Goal: Task Accomplishment & Management: Manage account settings

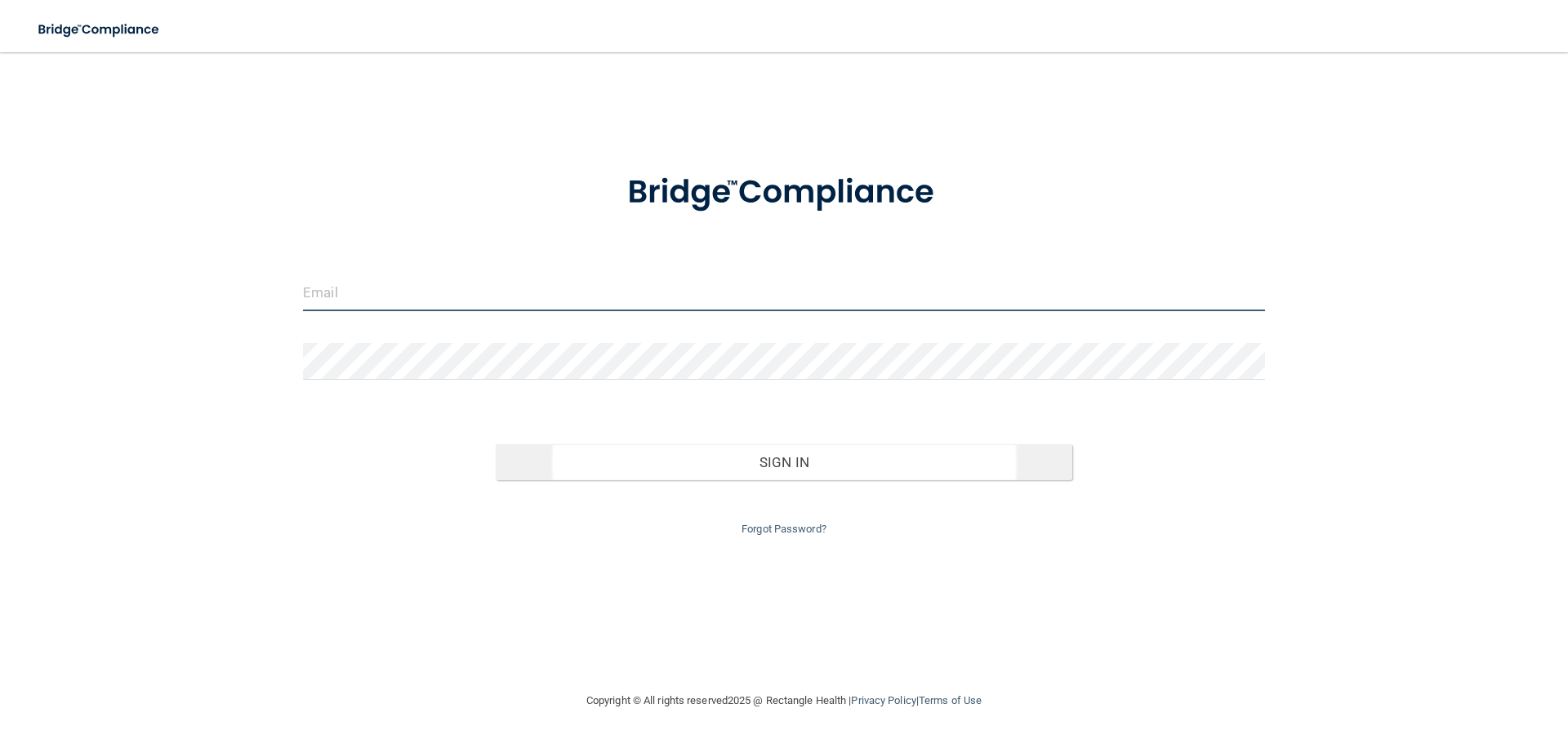
type input "[EMAIL_ADDRESS][DOMAIN_NAME]"
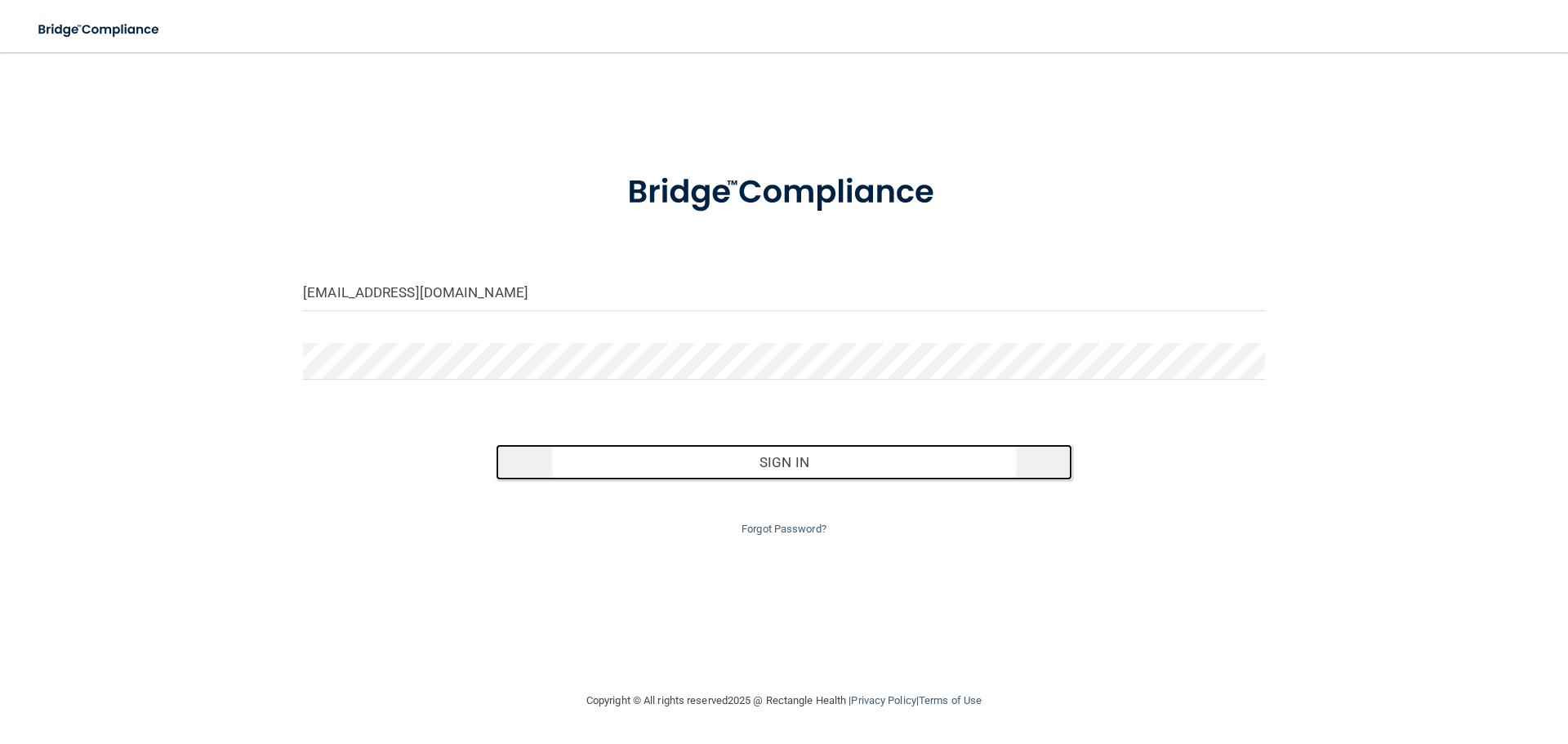
click at [799, 463] on button "Sign In" at bounding box center [785, 463] width 578 height 36
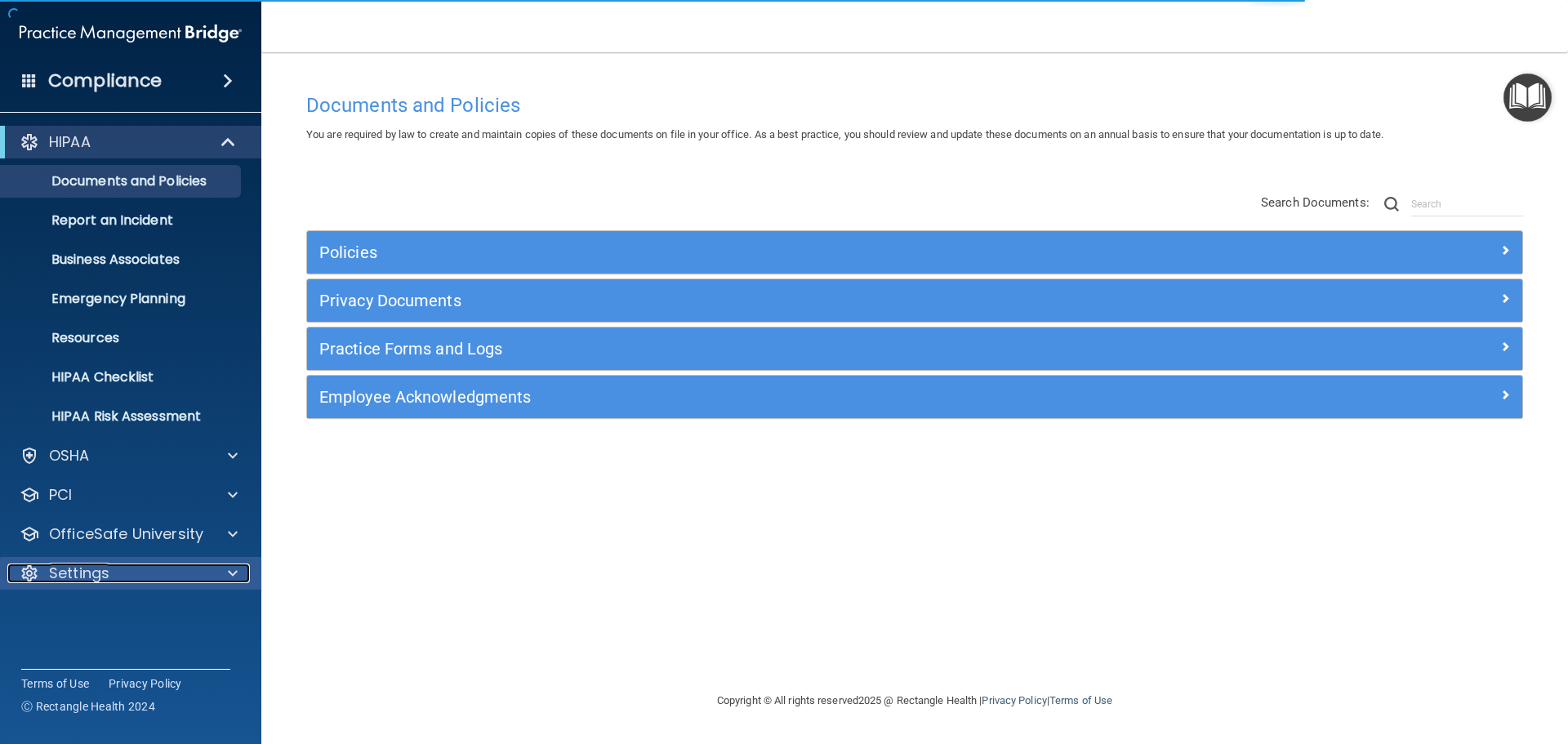
click at [231, 569] on span at bounding box center [232, 573] width 9 height 20
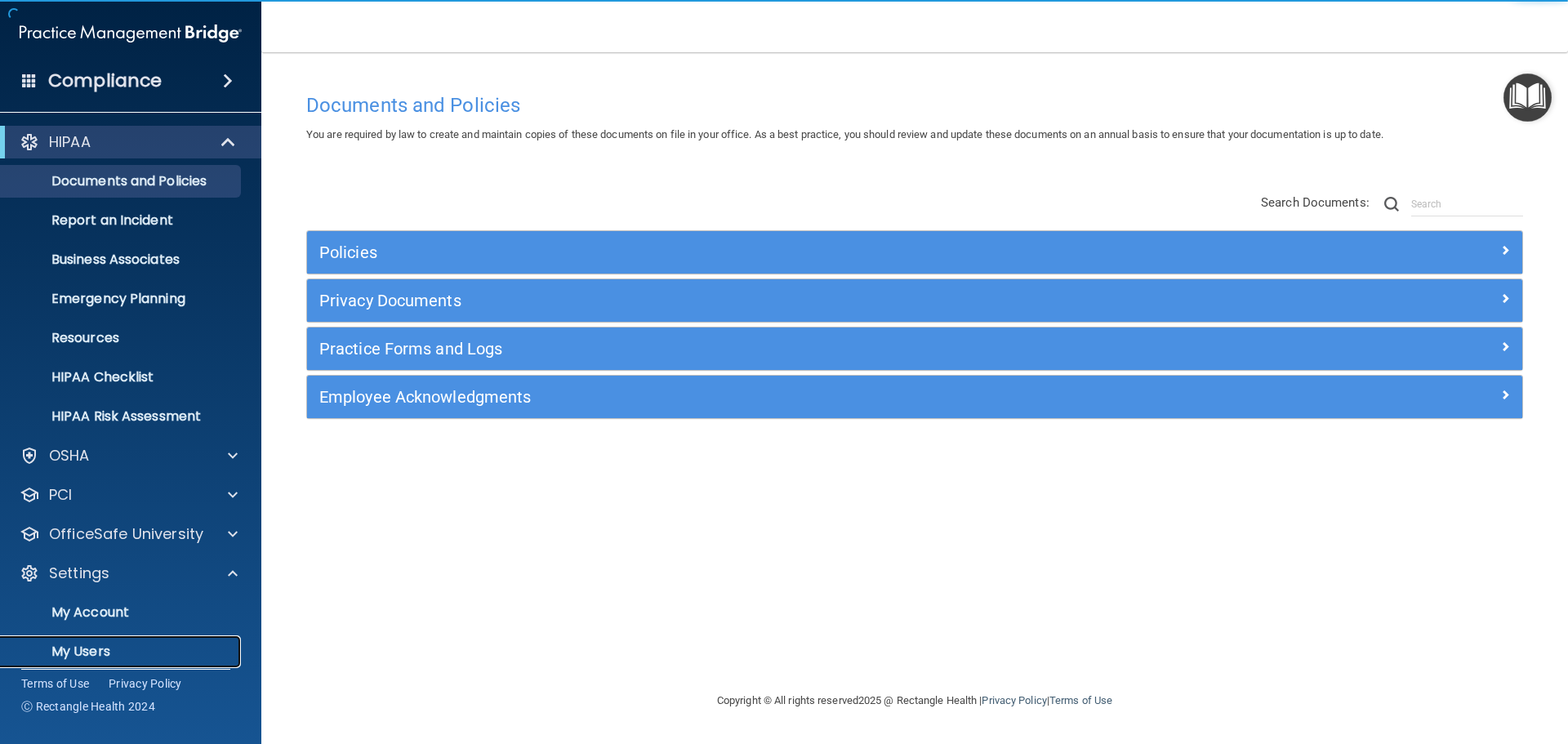
click at [100, 648] on p "My Users" at bounding box center [121, 651] width 223 height 16
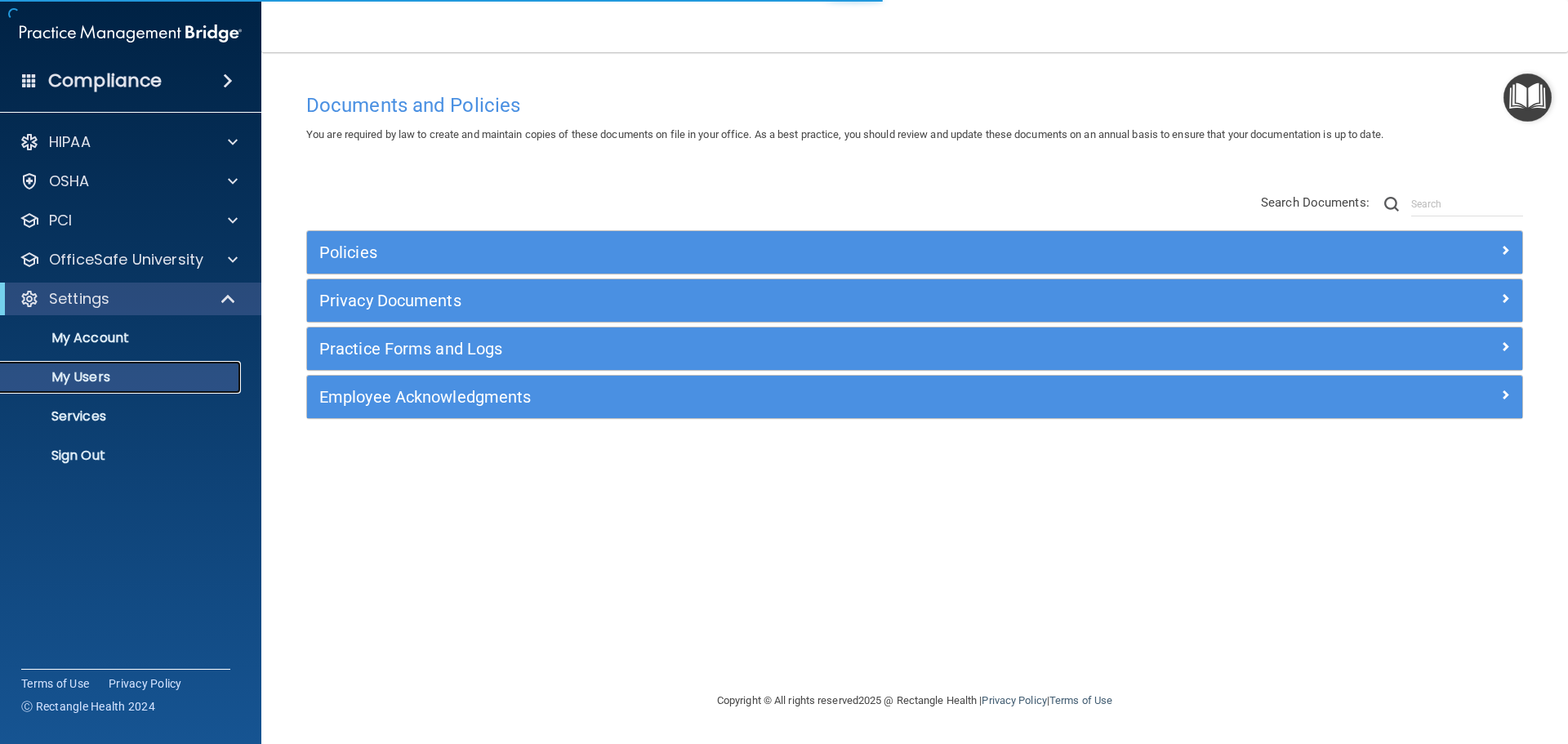
select select "20"
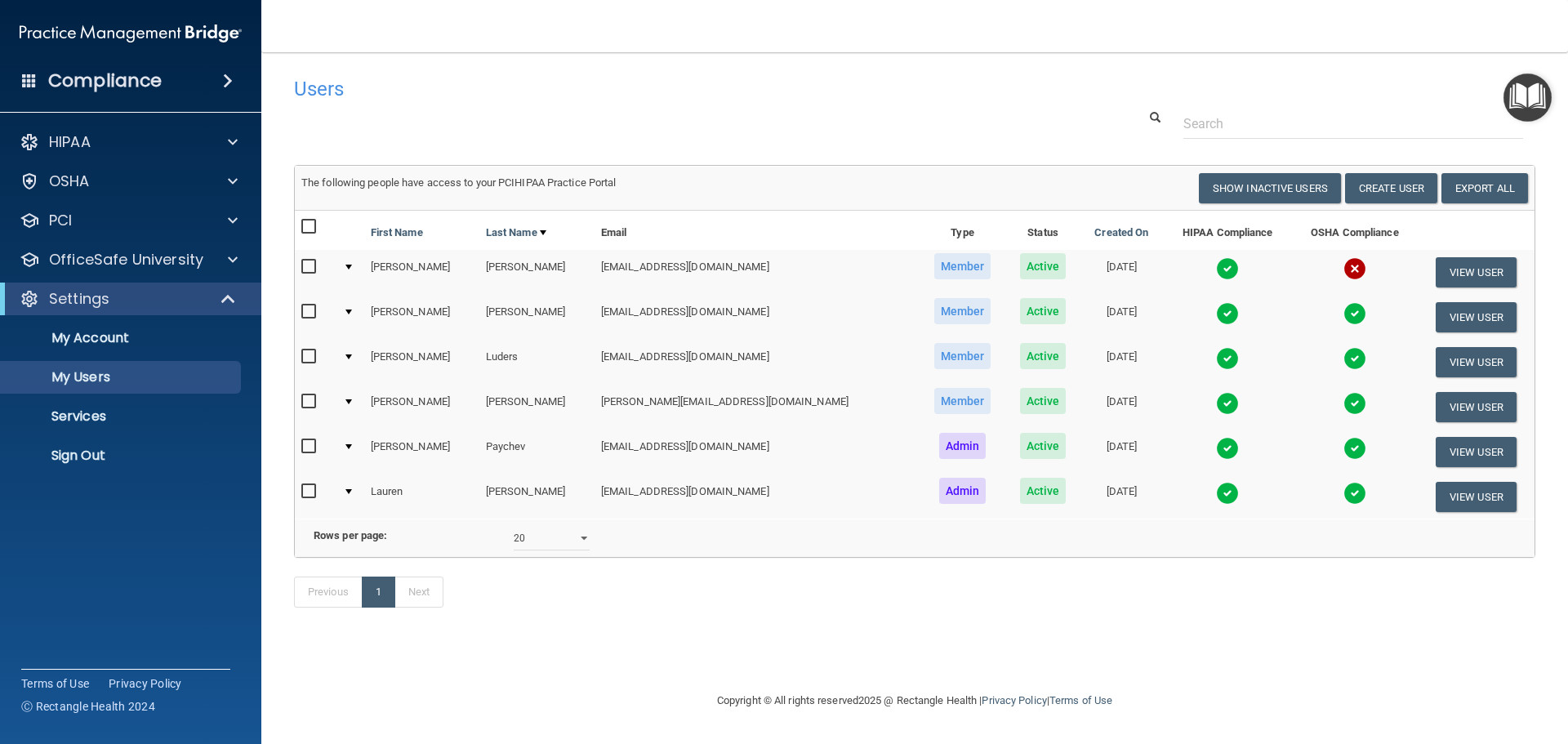
click at [352, 267] on div at bounding box center [349, 267] width 7 height 5
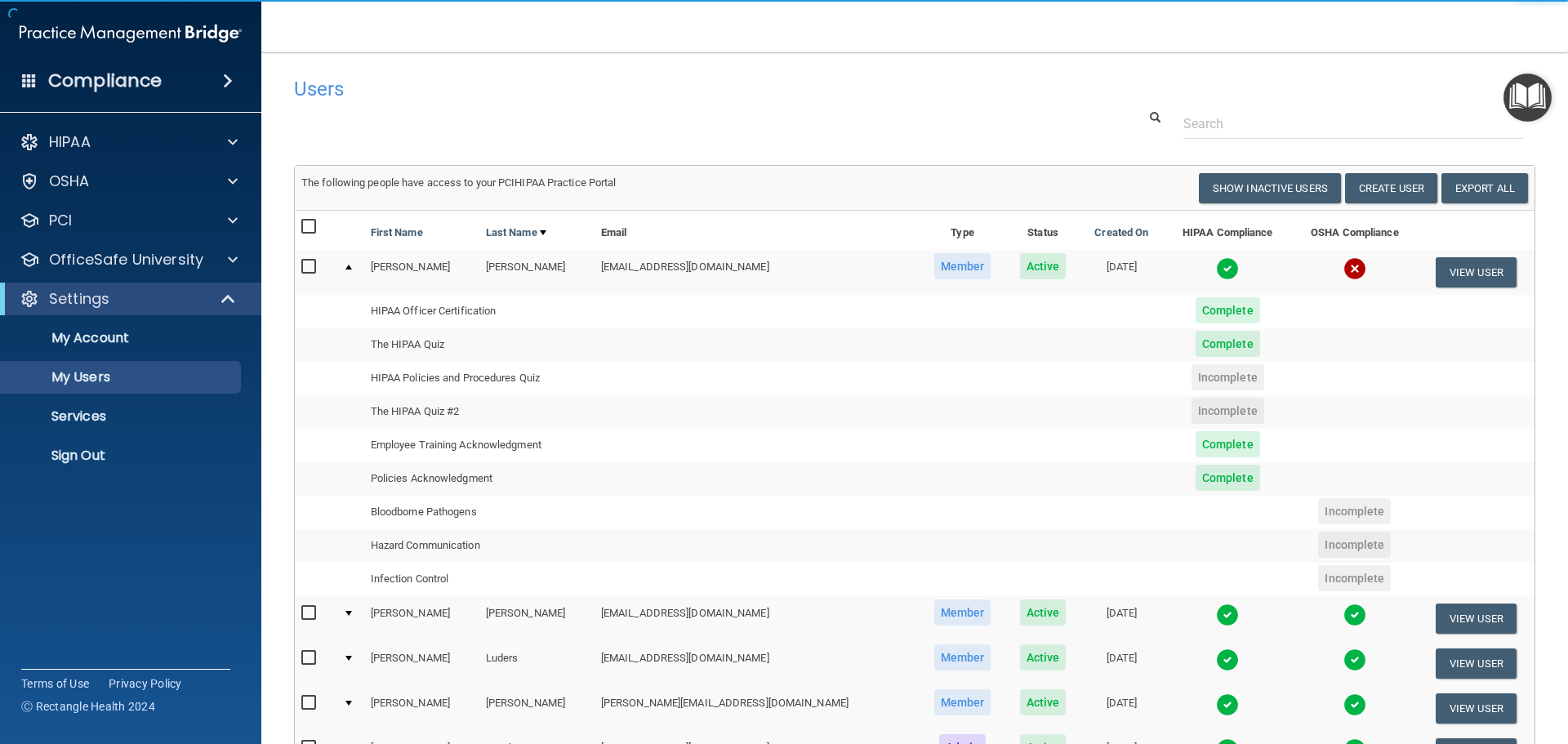
click at [352, 266] on div at bounding box center [349, 267] width 7 height 5
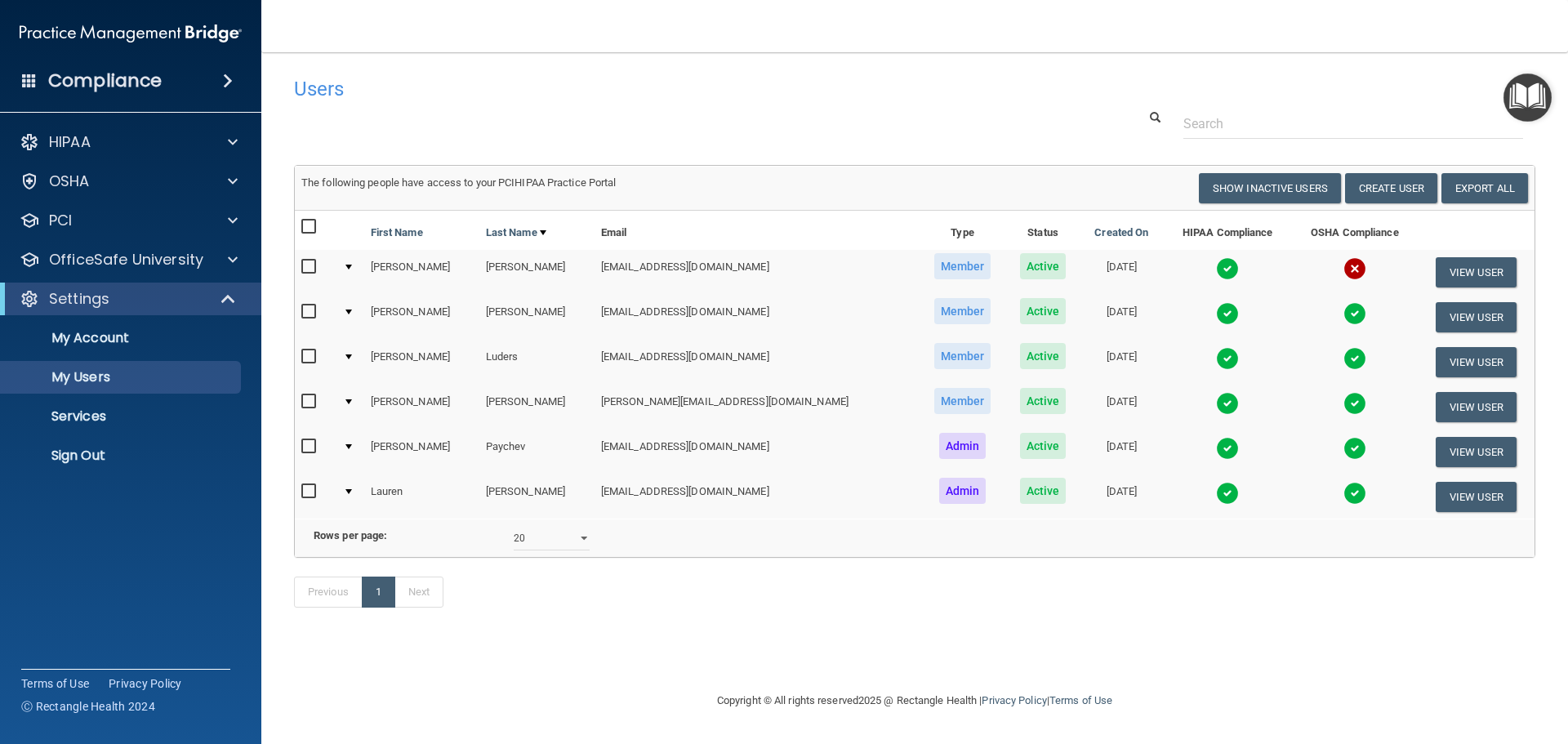
click at [352, 266] on div at bounding box center [349, 267] width 7 height 5
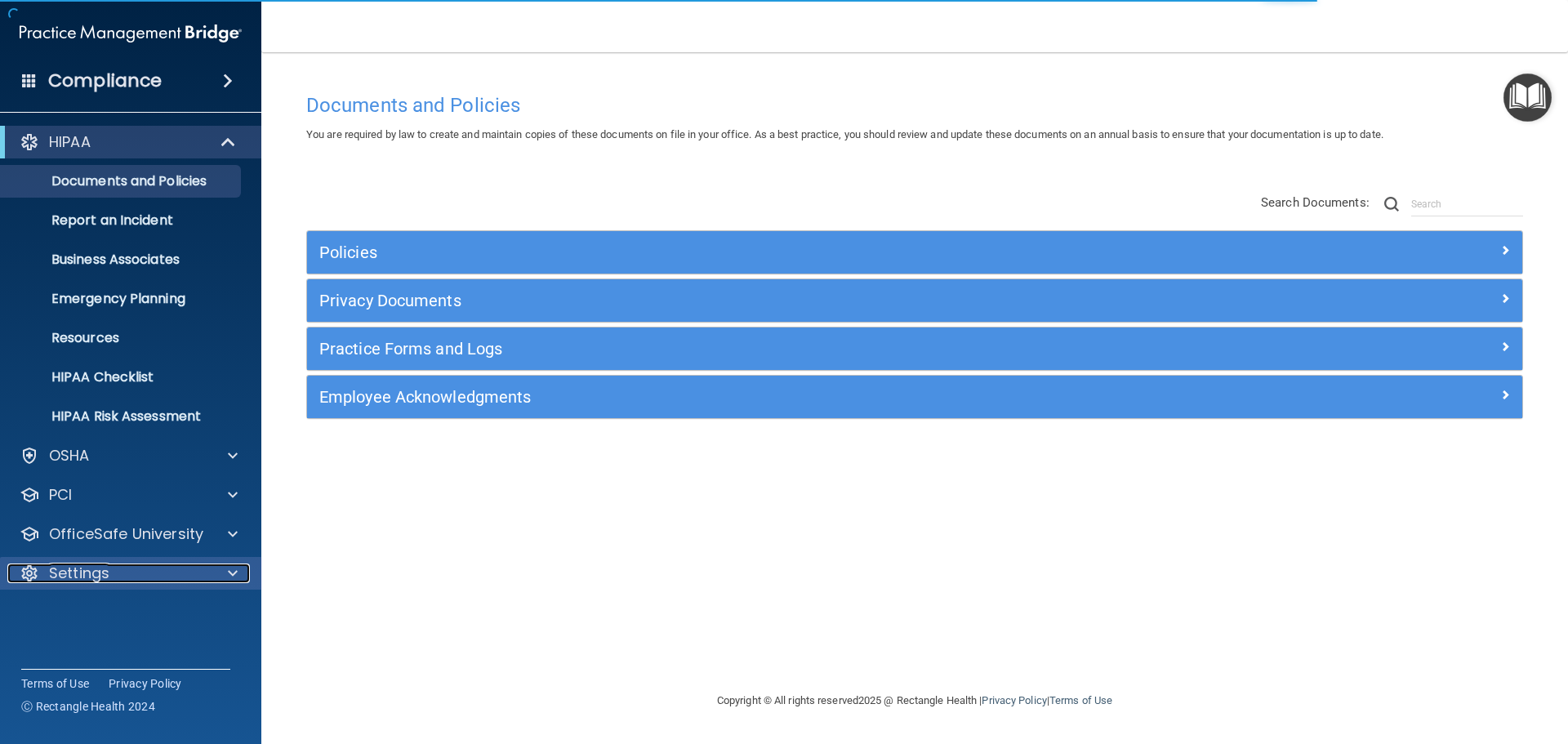
click at [88, 578] on p "Settings" at bounding box center [79, 573] width 60 height 20
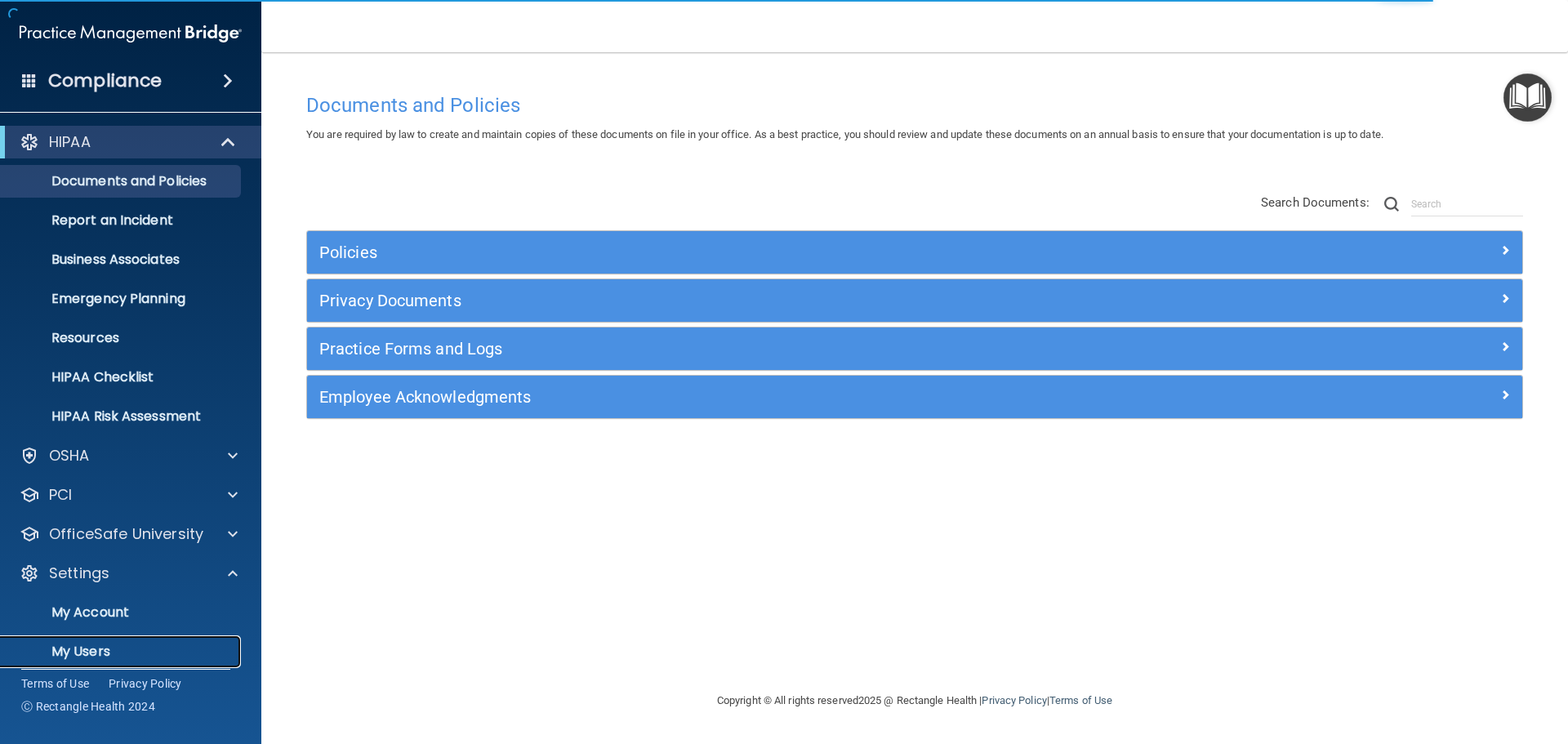
click at [96, 648] on p "My Users" at bounding box center [121, 651] width 223 height 16
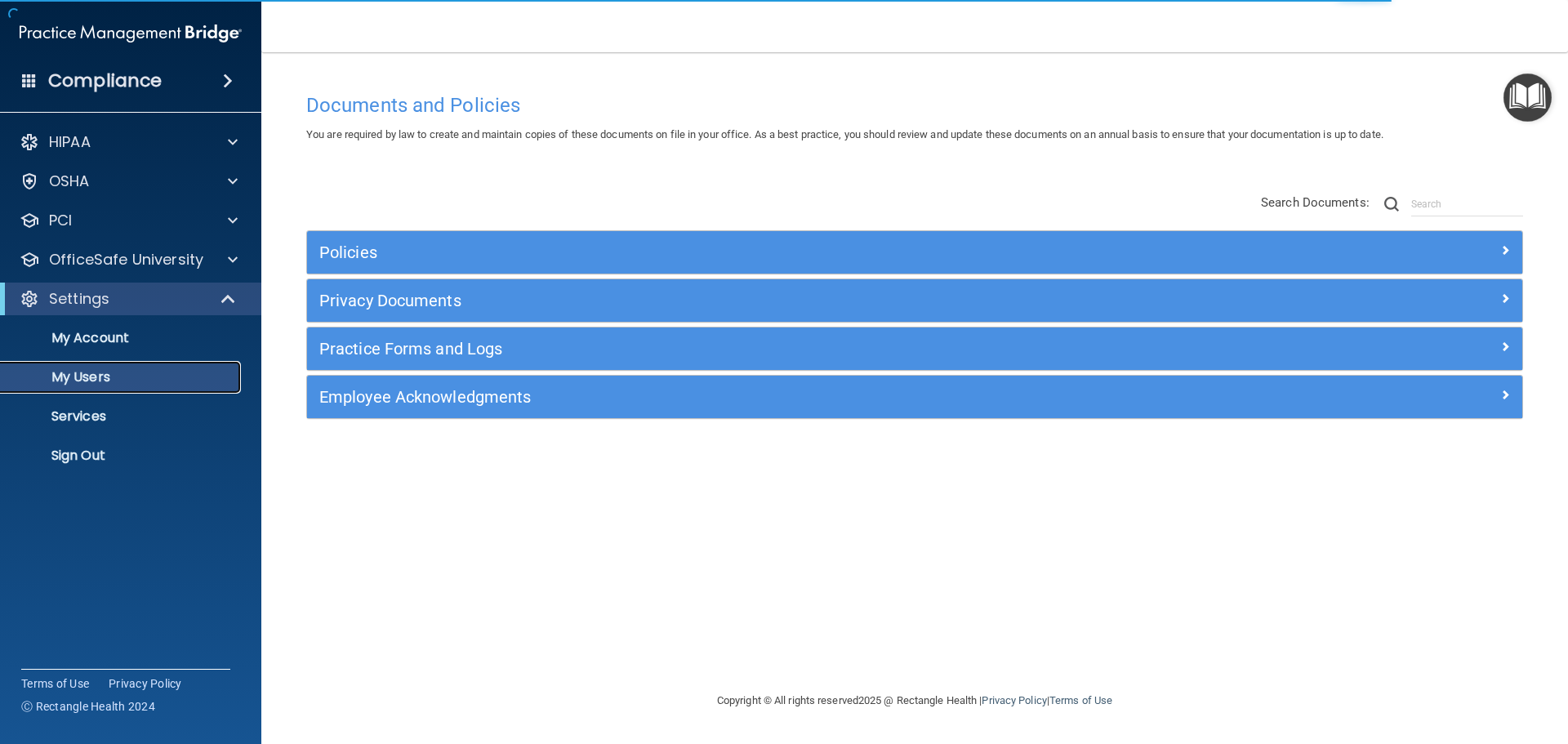
select select "20"
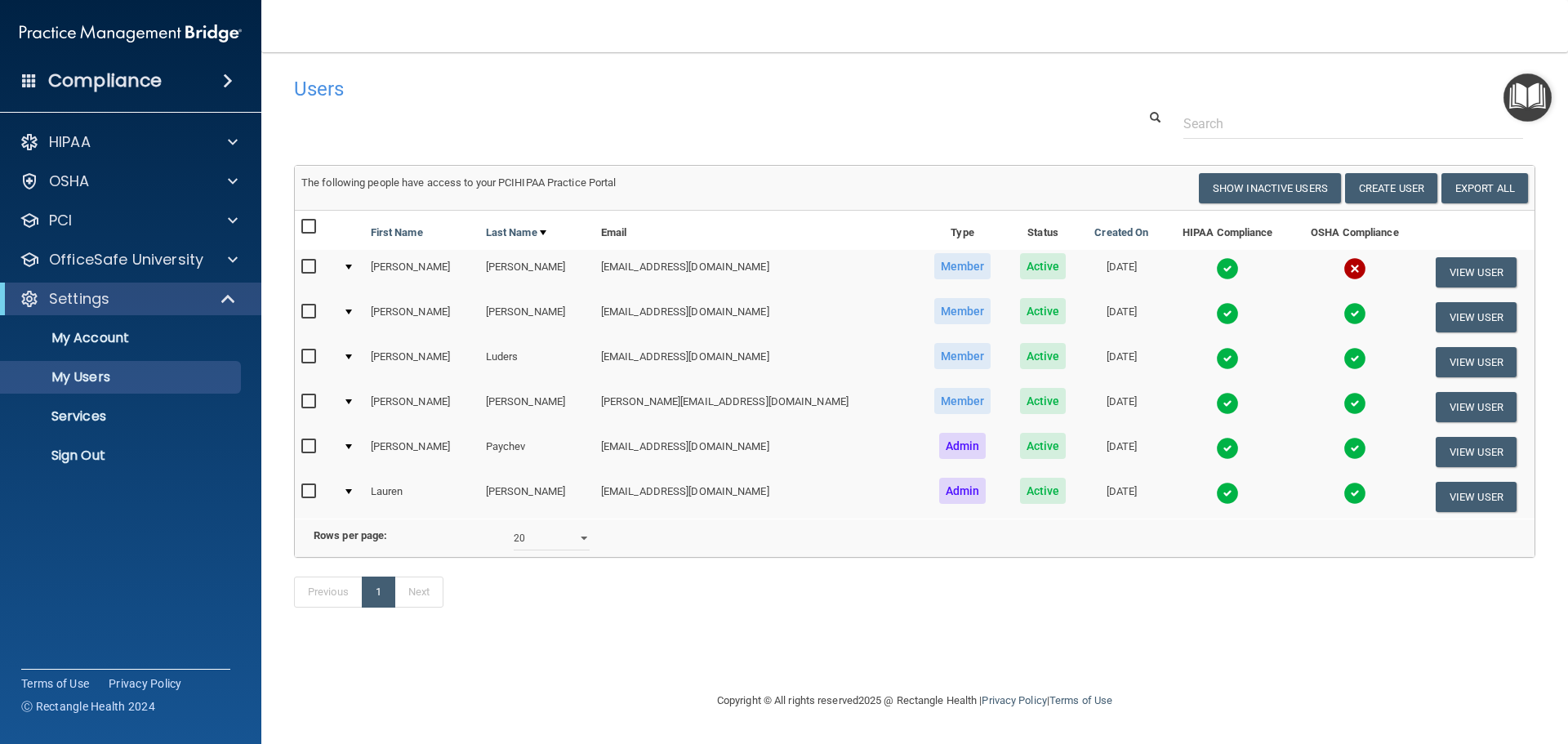
click at [352, 311] on div at bounding box center [349, 312] width 7 height 5
